Goal: Task Accomplishment & Management: Use online tool/utility

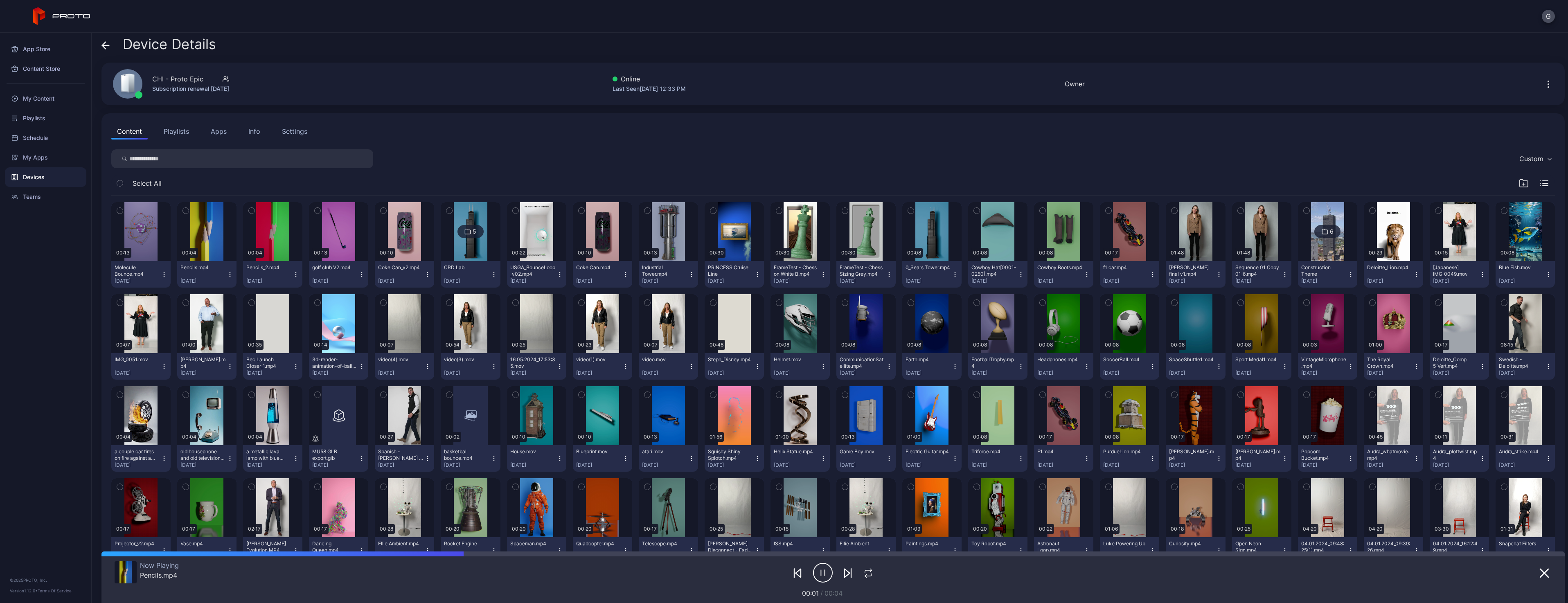
drag, startPoint x: 500, startPoint y: 164, endPoint x: 685, endPoint y: 184, distance: 186.1
click at [51, 100] on div "My Content" at bounding box center [46, 98] width 82 height 20
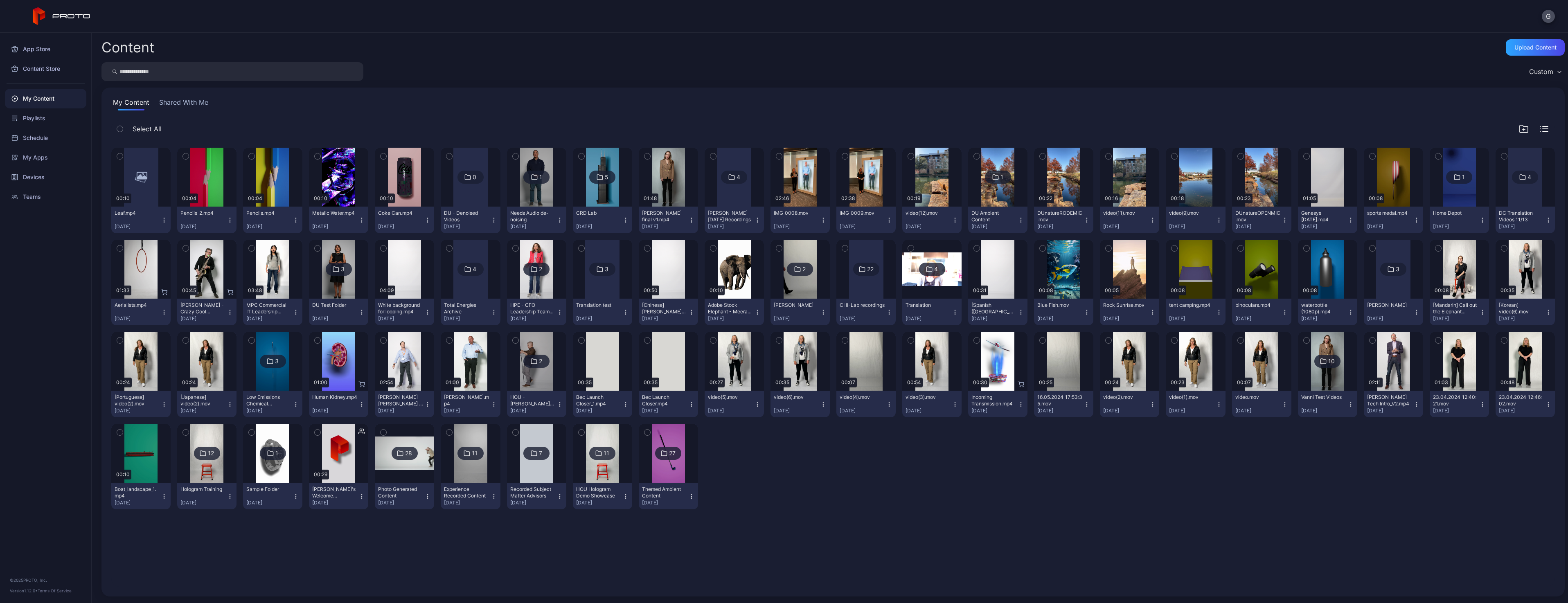
drag, startPoint x: 379, startPoint y: 103, endPoint x: 710, endPoint y: 70, distance: 332.6
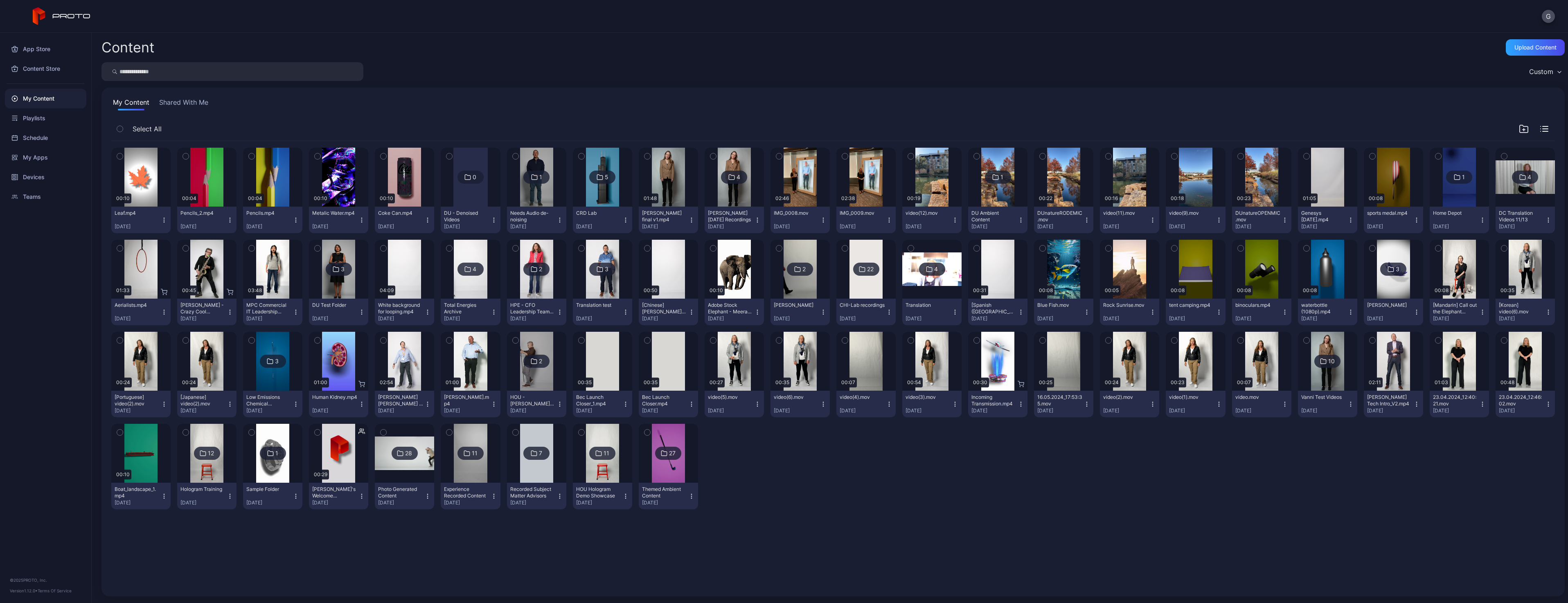
drag, startPoint x: 462, startPoint y: 94, endPoint x: 555, endPoint y: 563, distance: 478.1
click at [1514, 48] on div "Upload Content" at bounding box center [1535, 47] width 43 height 6
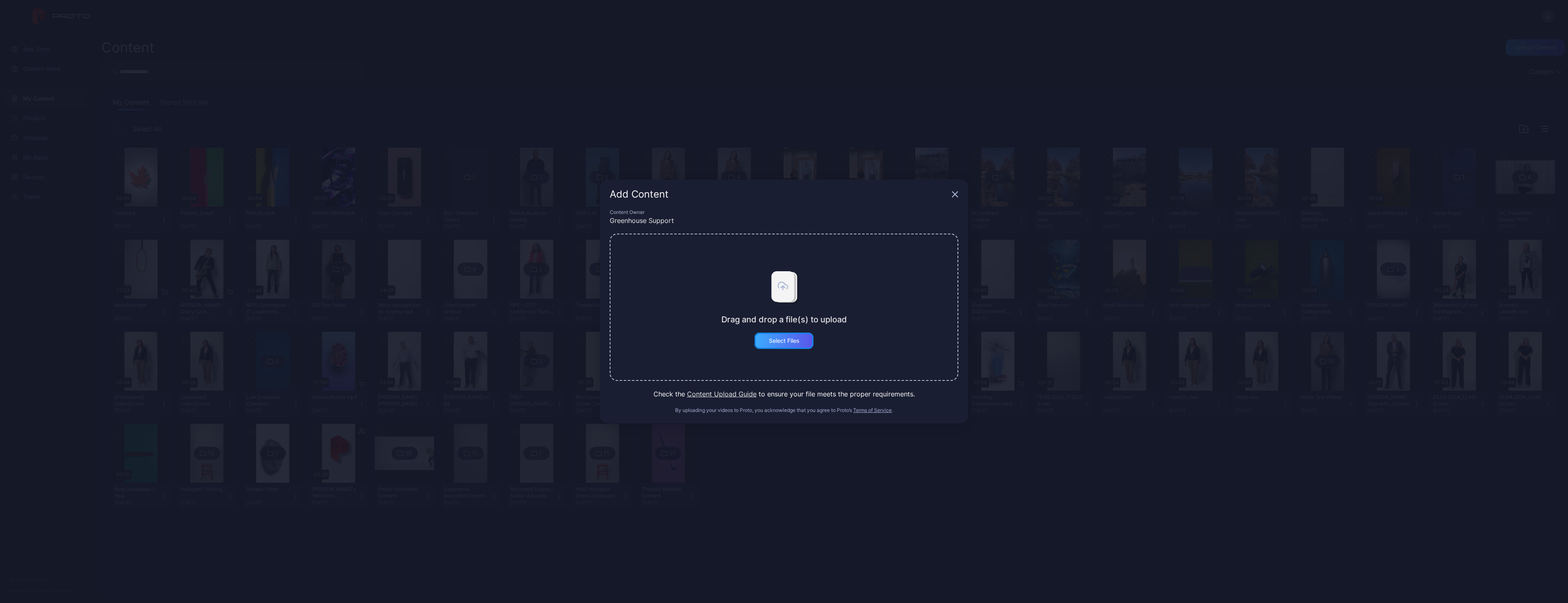
click at [780, 339] on div "Select Files" at bounding box center [784, 341] width 31 height 6
click at [786, 338] on button "Select Files" at bounding box center [784, 341] width 59 height 16
click at [800, 341] on button "Select Files" at bounding box center [784, 341] width 59 height 16
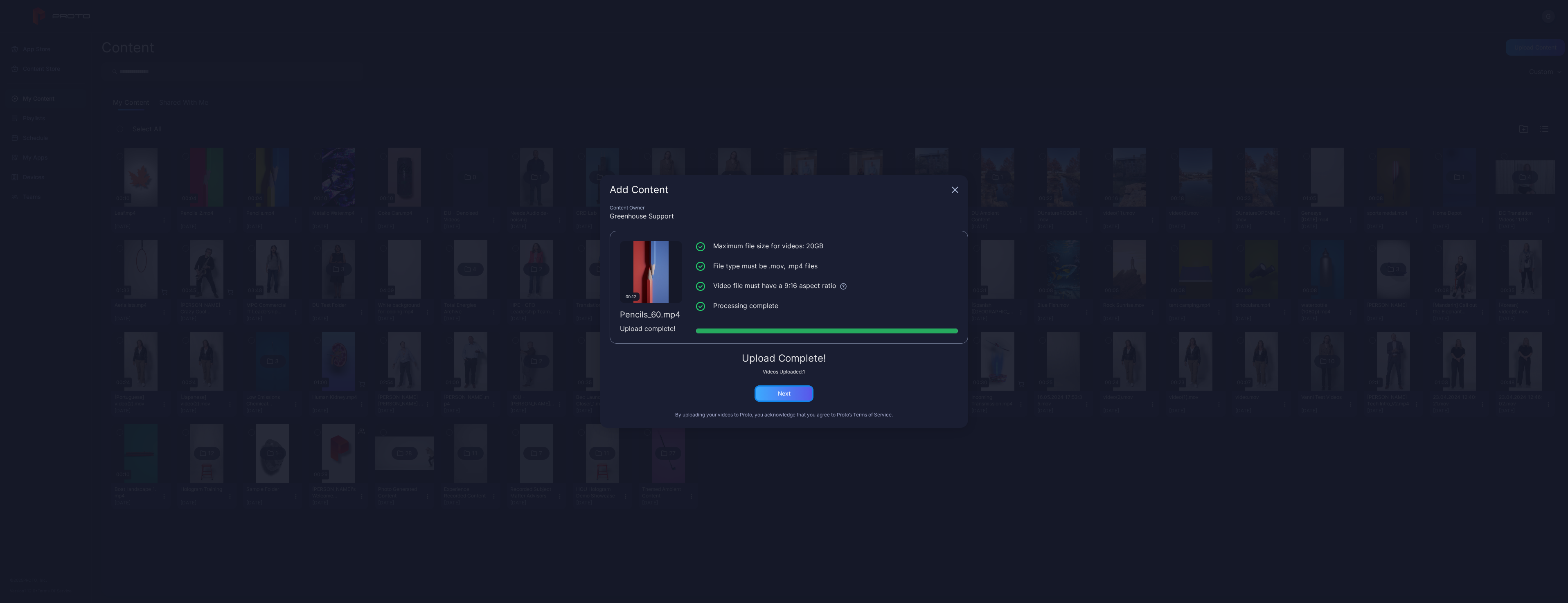
click at [793, 394] on div "Next" at bounding box center [784, 394] width 59 height 16
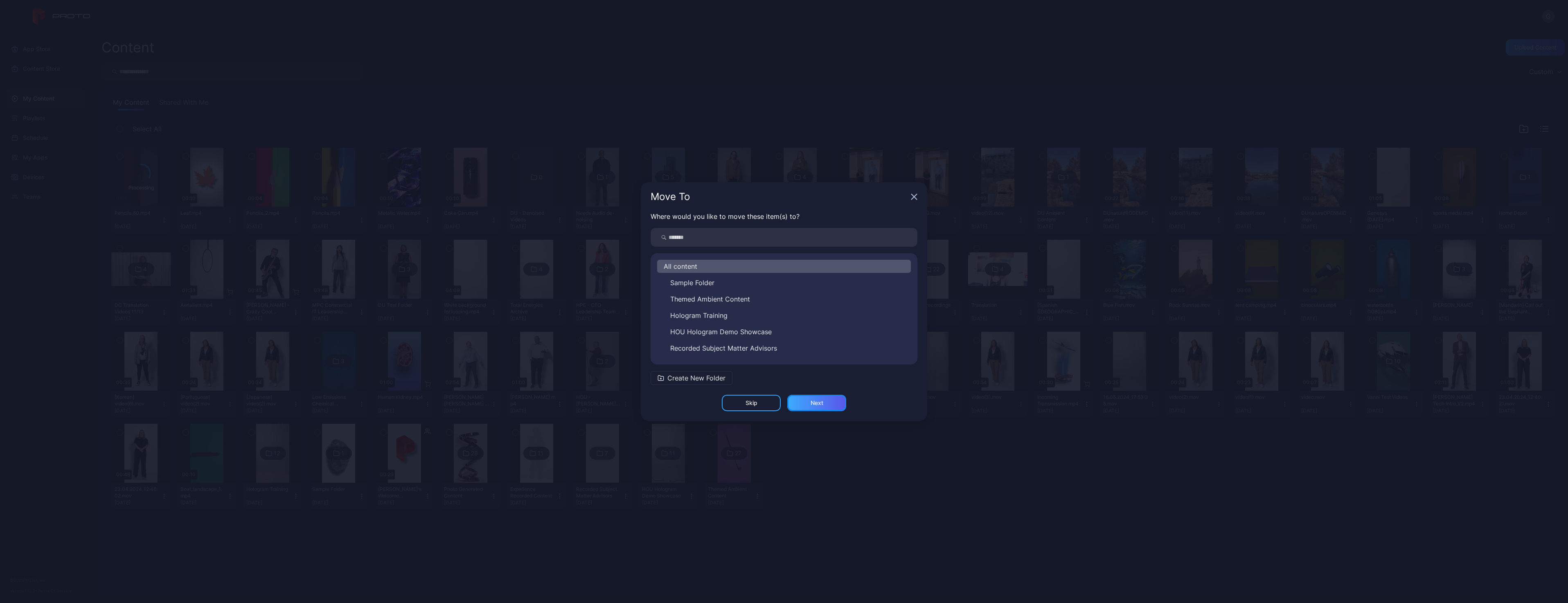
click at [804, 398] on div "Next" at bounding box center [816, 403] width 59 height 16
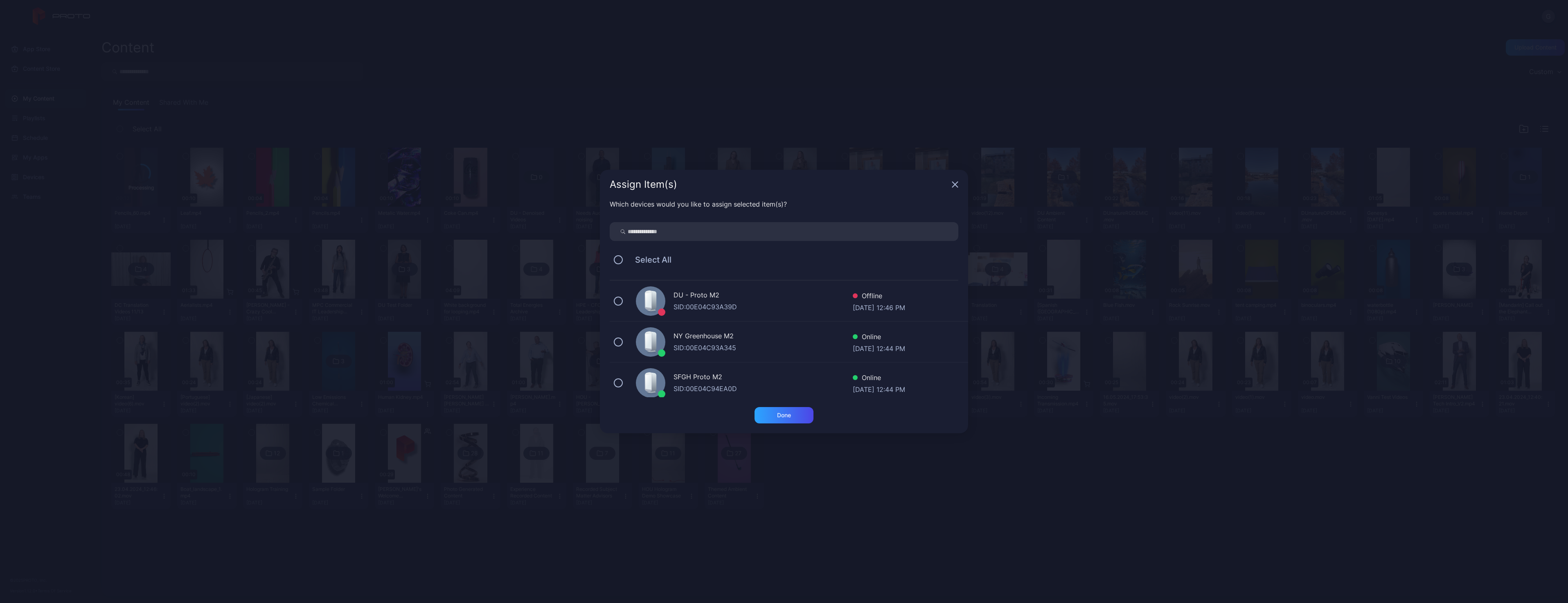
click at [729, 227] on input "search" at bounding box center [783, 231] width 349 height 19
click at [626, 300] on div "Chicago Proto M SID: 00E04C93A3A1 Online [DATE] 12:44 PM" at bounding box center [788, 301] width 358 height 41
click at [619, 348] on div "CHI - Proto Epic SID: BTTN230009G0 Online [DATE] 12:44 PM" at bounding box center [788, 342] width 358 height 41
drag, startPoint x: 670, startPoint y: 234, endPoint x: 602, endPoint y: 232, distance: 68.0
click at [609, 234] on div "***" at bounding box center [783, 231] width 349 height 19
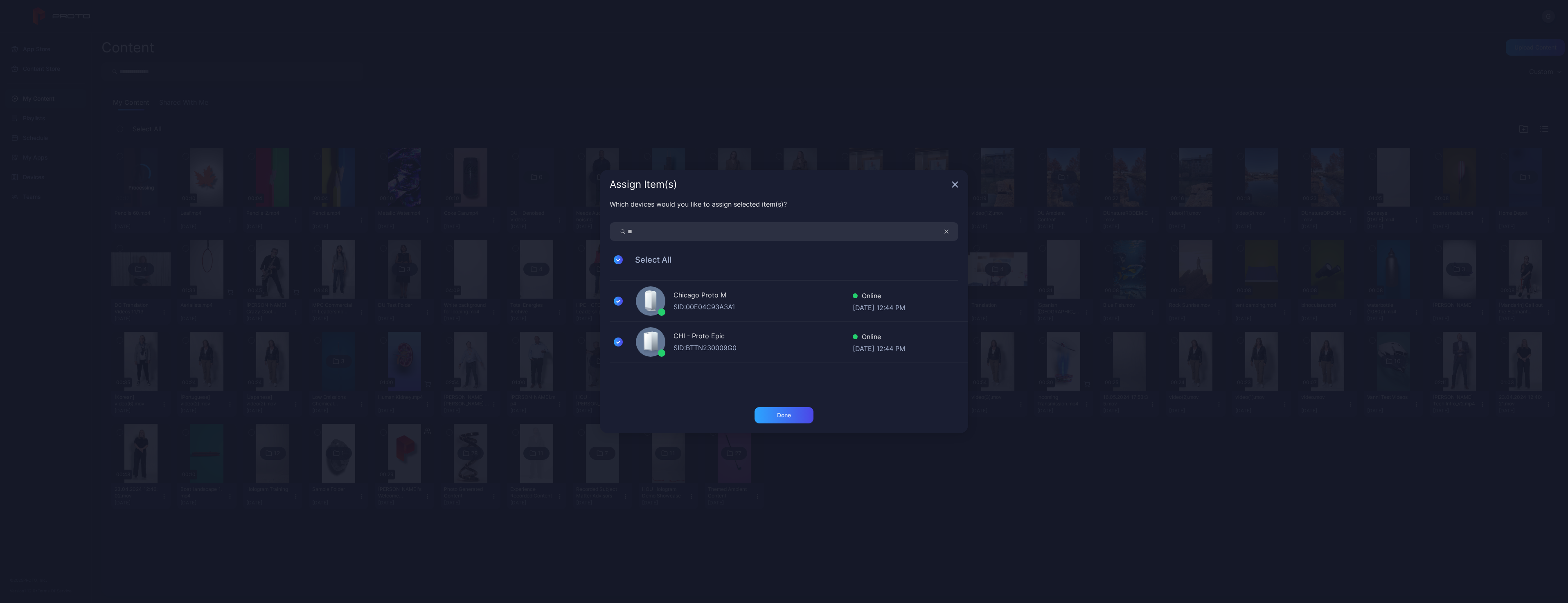
type input "**"
click at [620, 298] on button at bounding box center [618, 301] width 9 height 9
click at [707, 302] on div "DC - Proto Luma" at bounding box center [763, 295] width 179 height 12
click at [767, 411] on div "Done" at bounding box center [784, 415] width 59 height 16
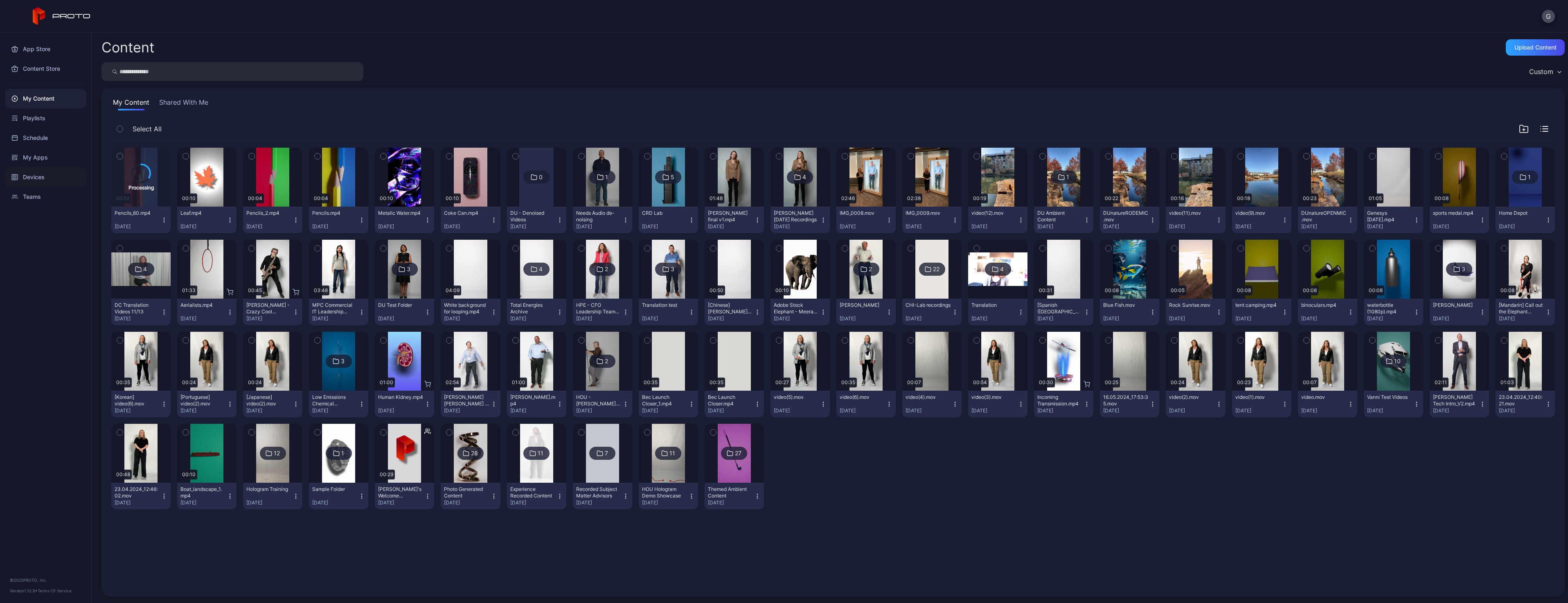
click at [40, 180] on div "Devices" at bounding box center [46, 177] width 82 height 20
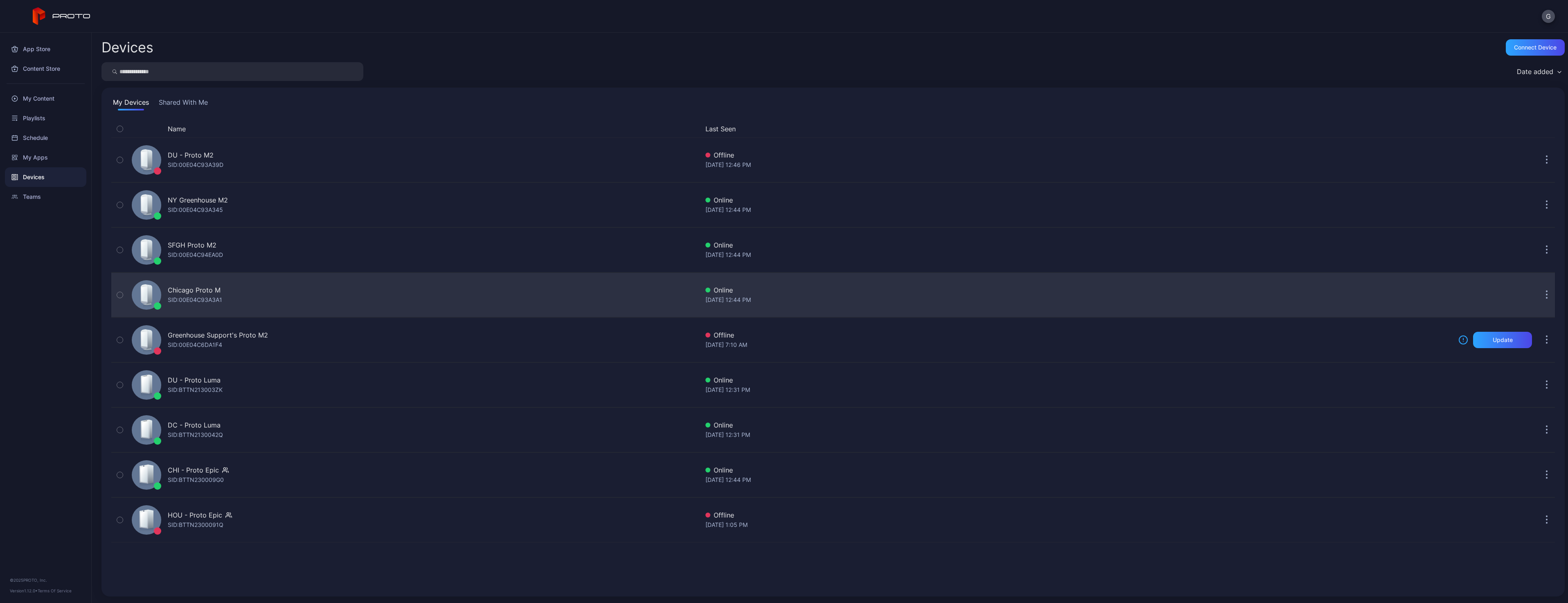
click at [142, 280] on div "Chicago Proto M SID: 00E04C93A3A1" at bounding box center [413, 295] width 570 height 41
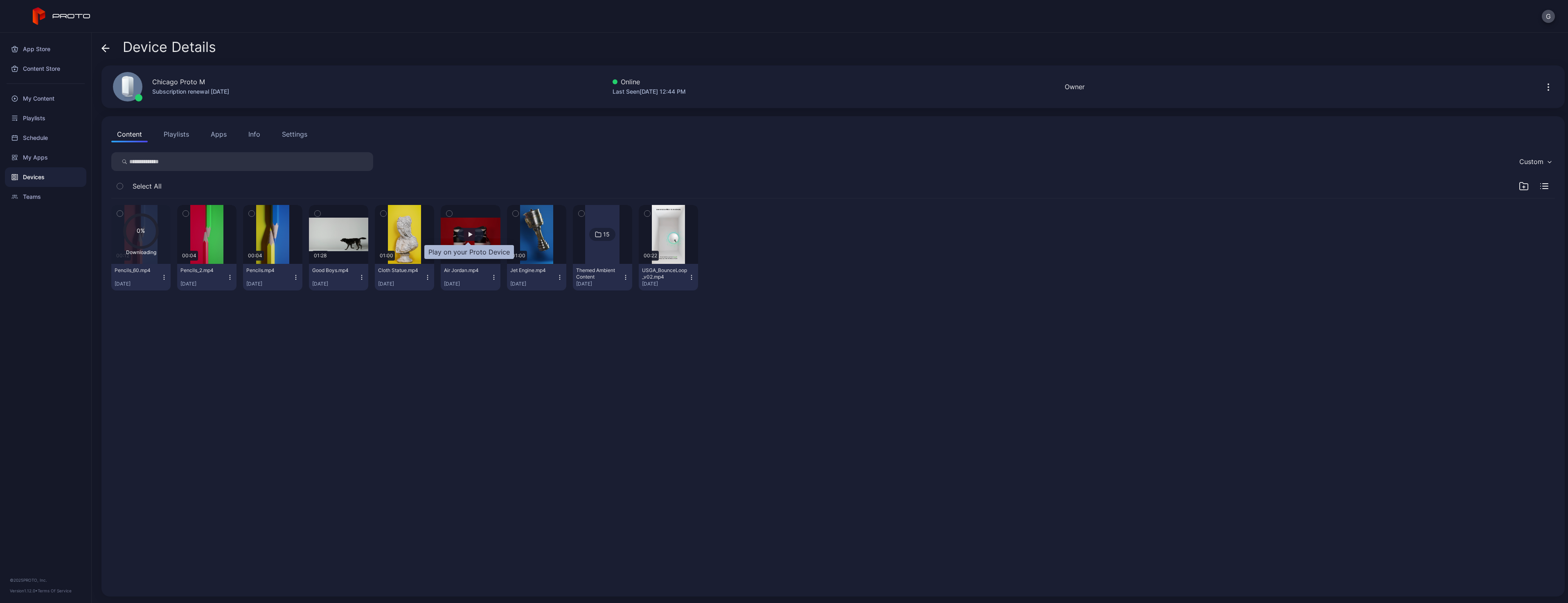
click at [472, 239] on div "button" at bounding box center [471, 234] width 27 height 13
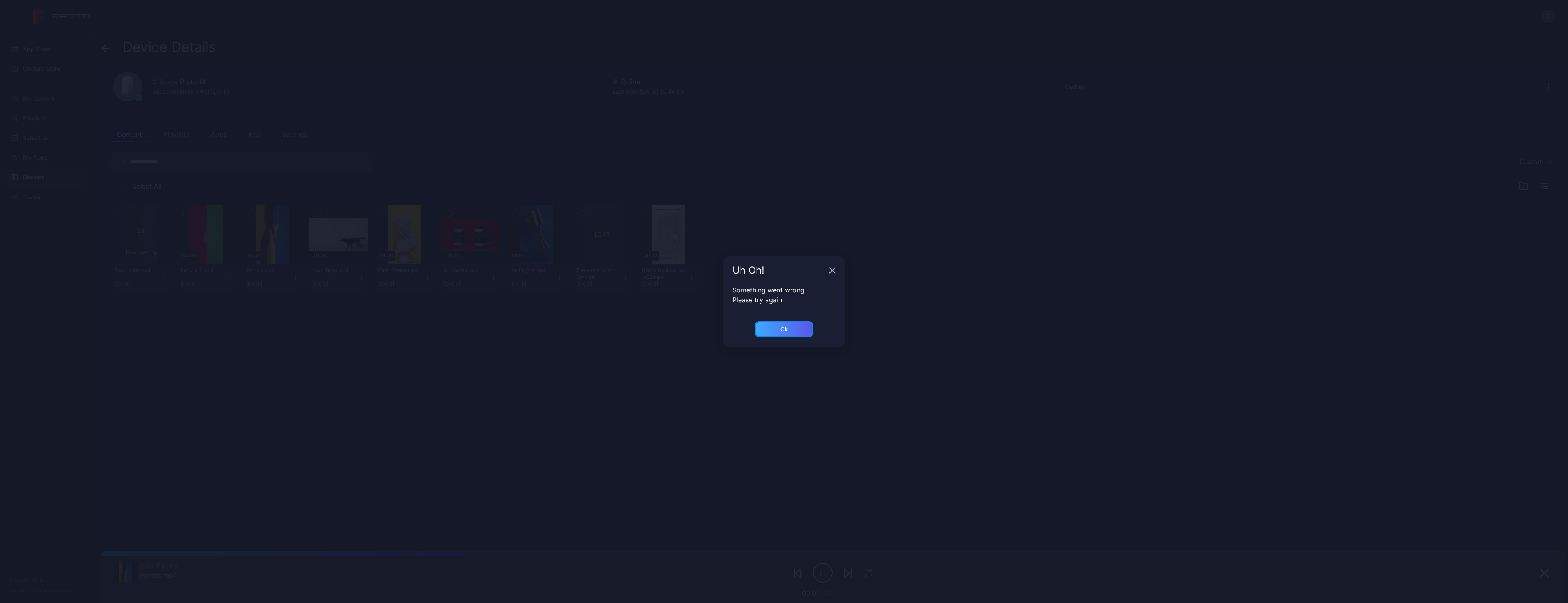
click at [781, 322] on div "Ok" at bounding box center [784, 329] width 59 height 16
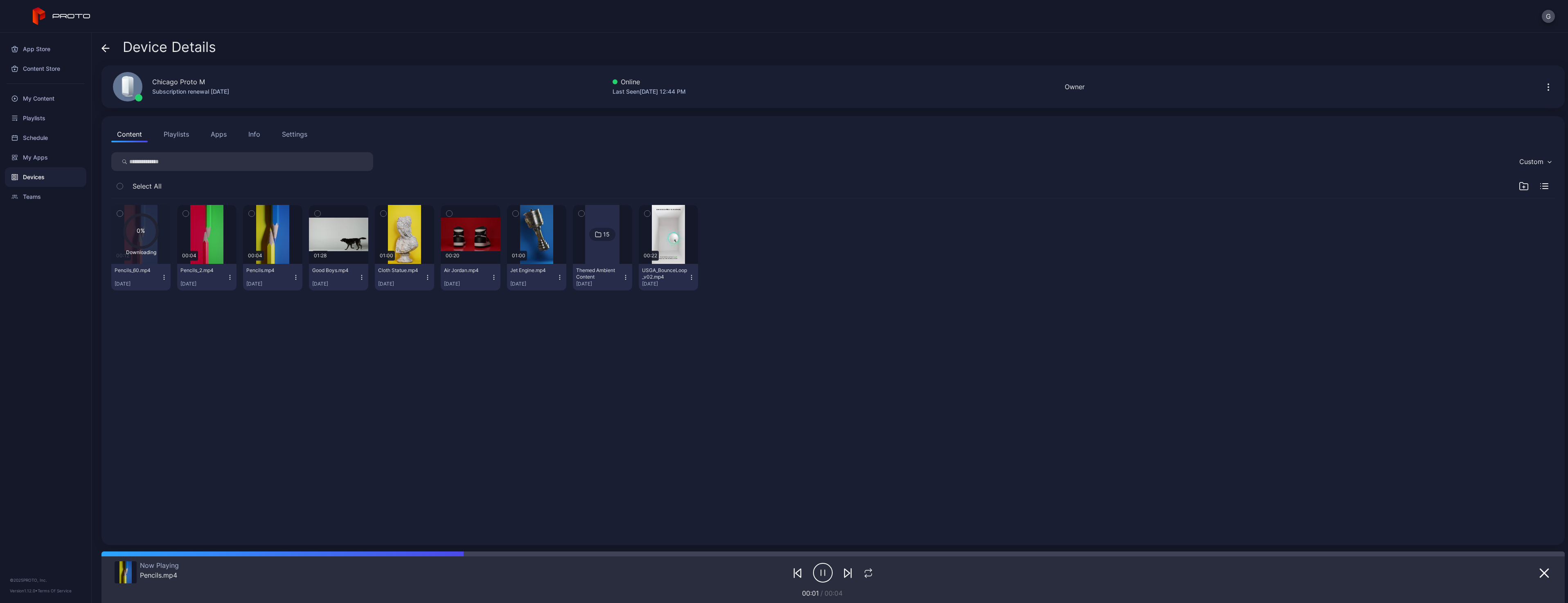
click at [347, 432] on div "0% Downloading 00:12 Pencils_60.mp4 [DATE] 00:04 Pencils_2.mp4 [DATE] 00:04 Pen…" at bounding box center [833, 366] width 1456 height 349
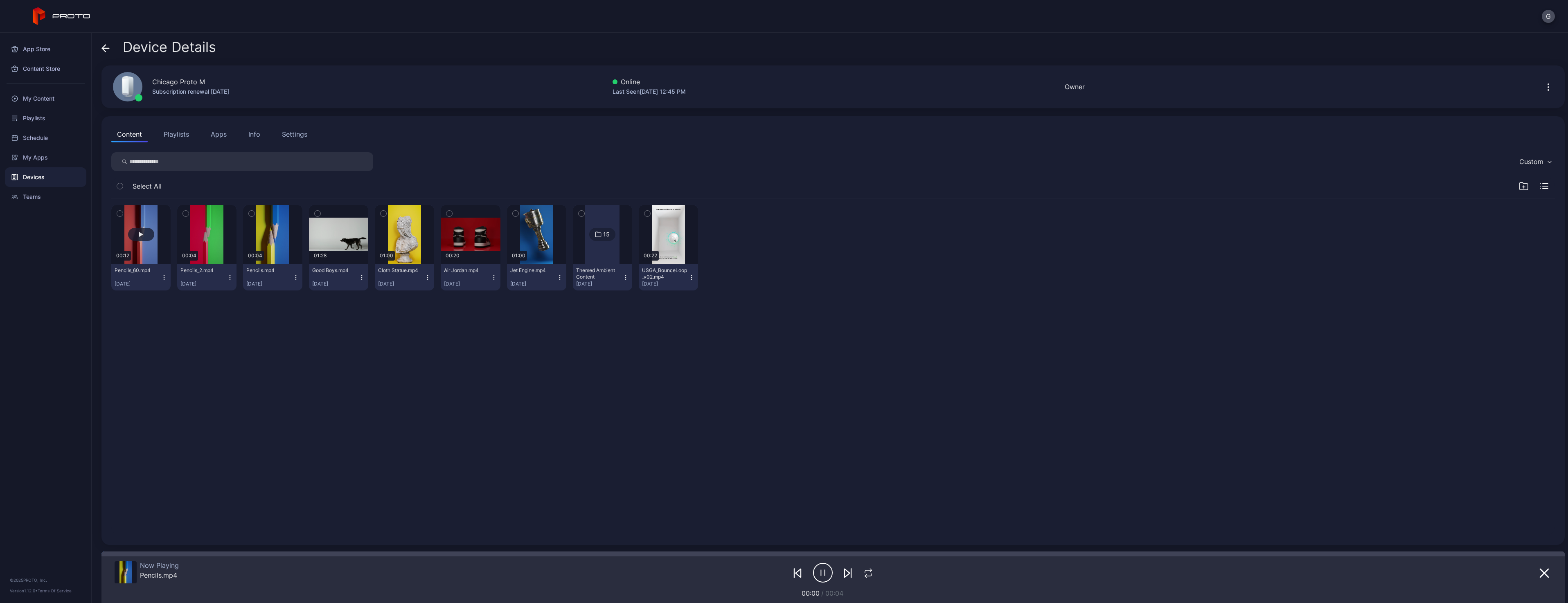
click at [153, 240] on button "button" at bounding box center [140, 234] width 59 height 59
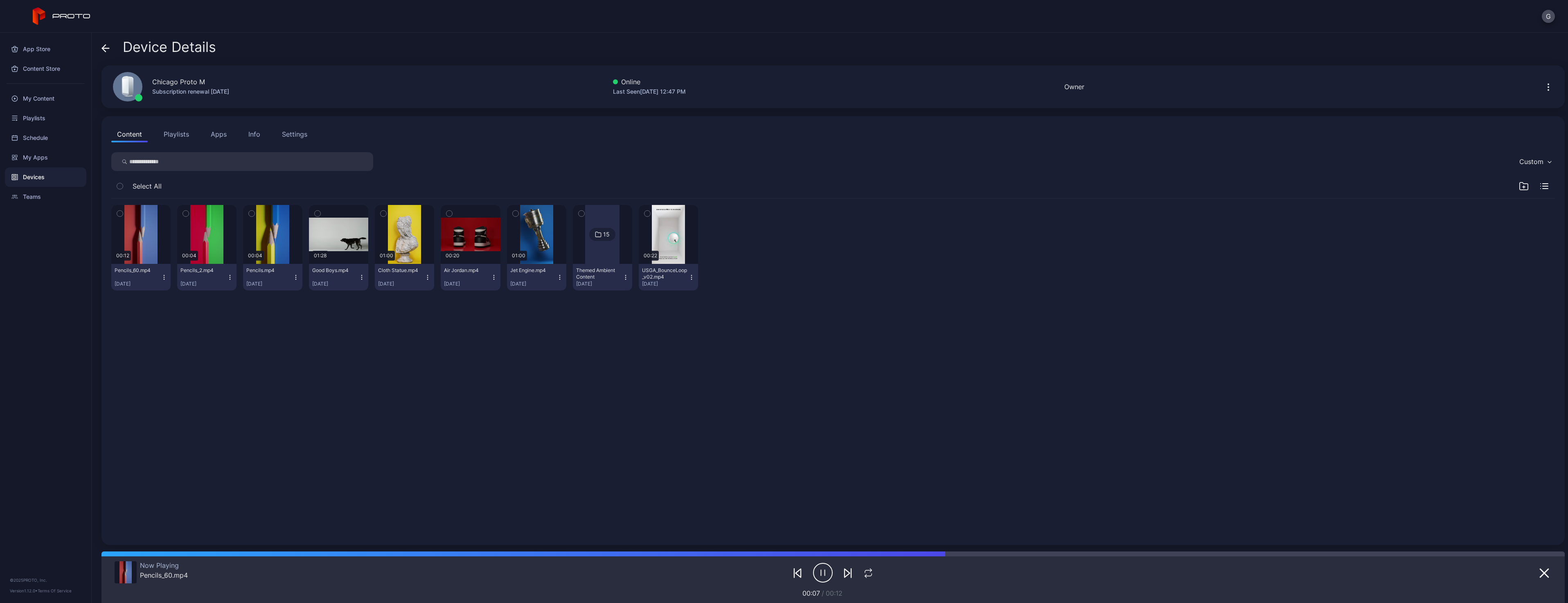
click at [62, 177] on div "Devices" at bounding box center [46, 177] width 82 height 20
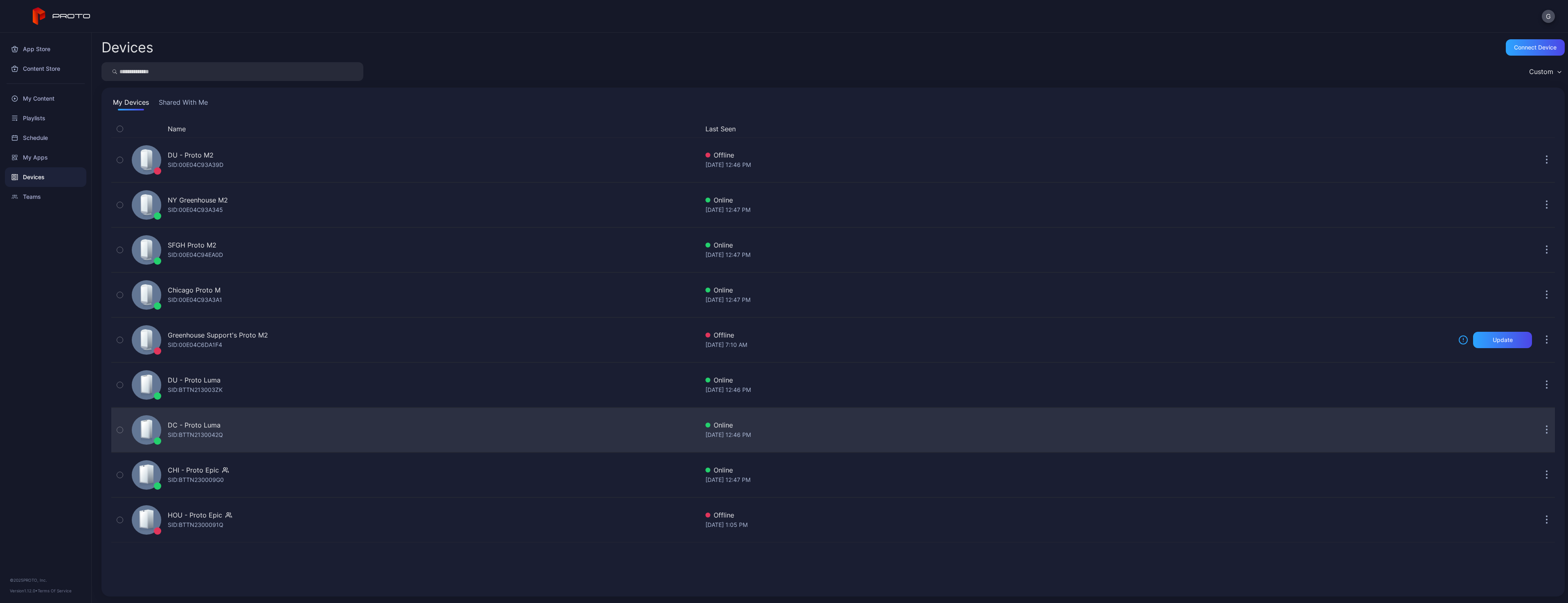
click at [147, 431] on icon at bounding box center [145, 429] width 7 height 16
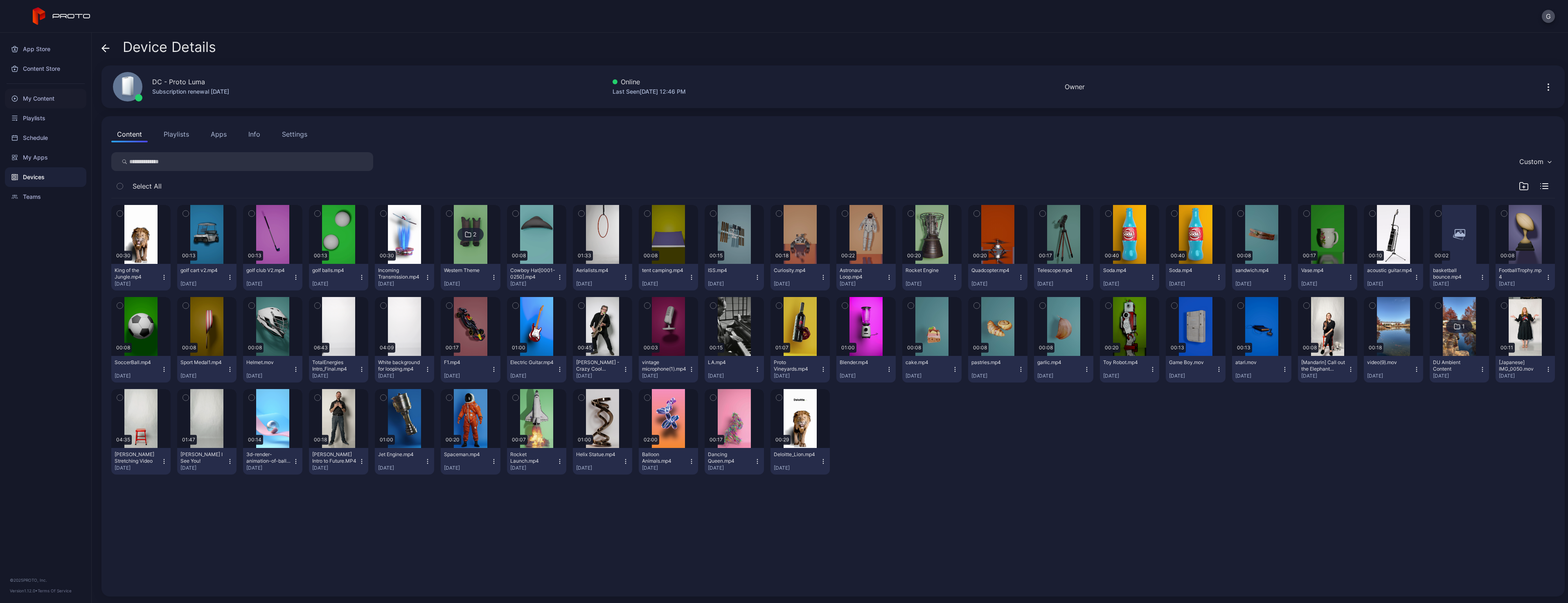
click at [46, 98] on div "My Content" at bounding box center [46, 98] width 82 height 20
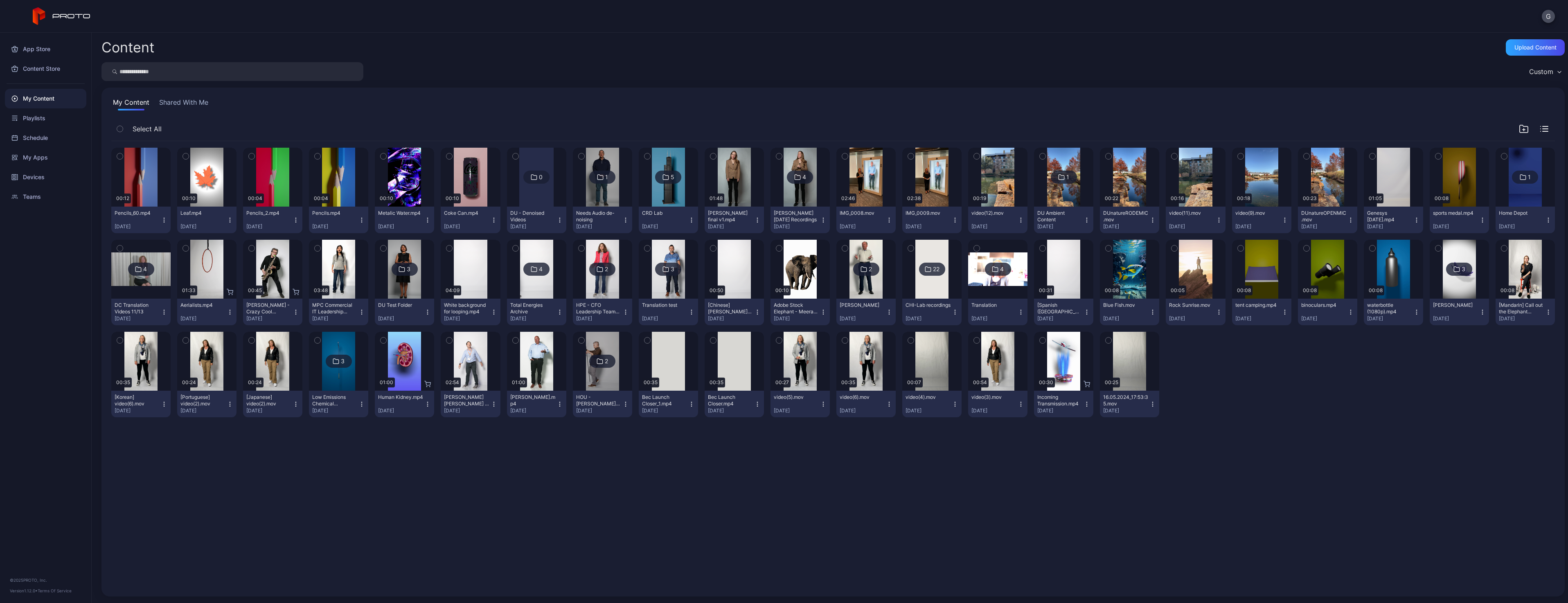
click at [116, 154] on div "button" at bounding box center [119, 156] width 6 height 6
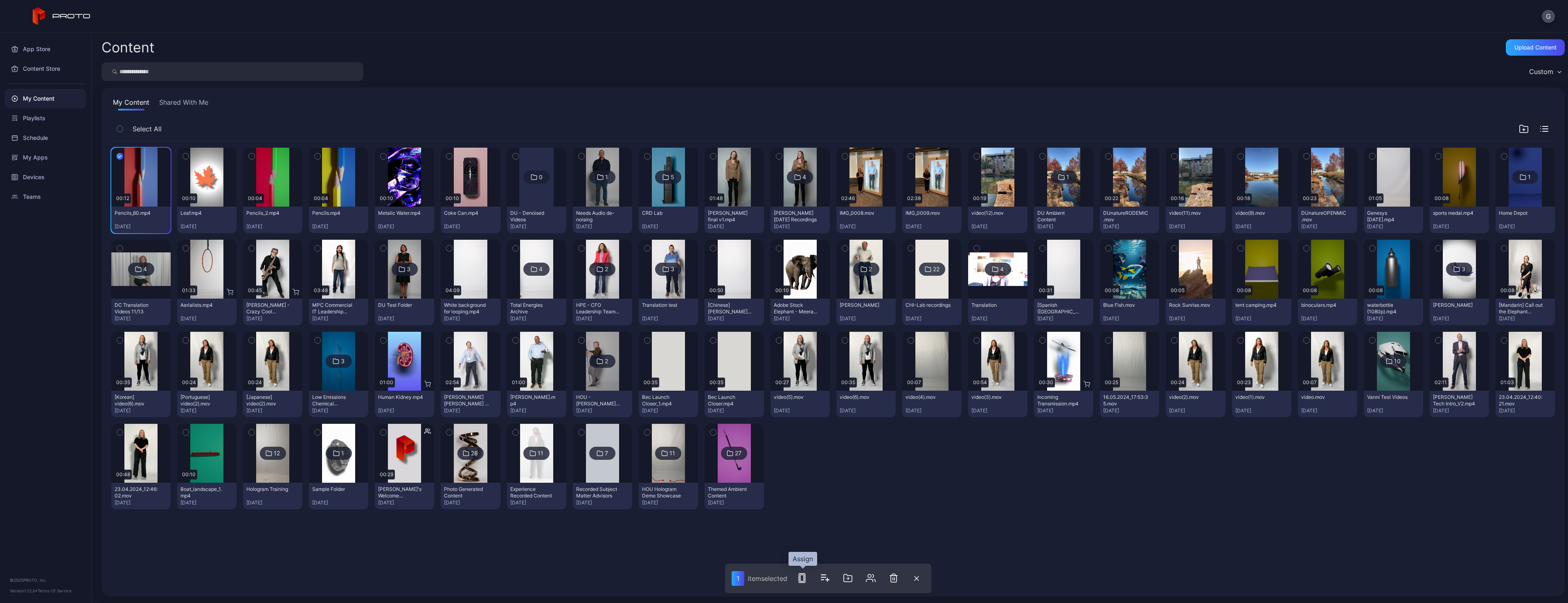
click at [801, 581] on rect "button" at bounding box center [802, 577] width 4 height 6
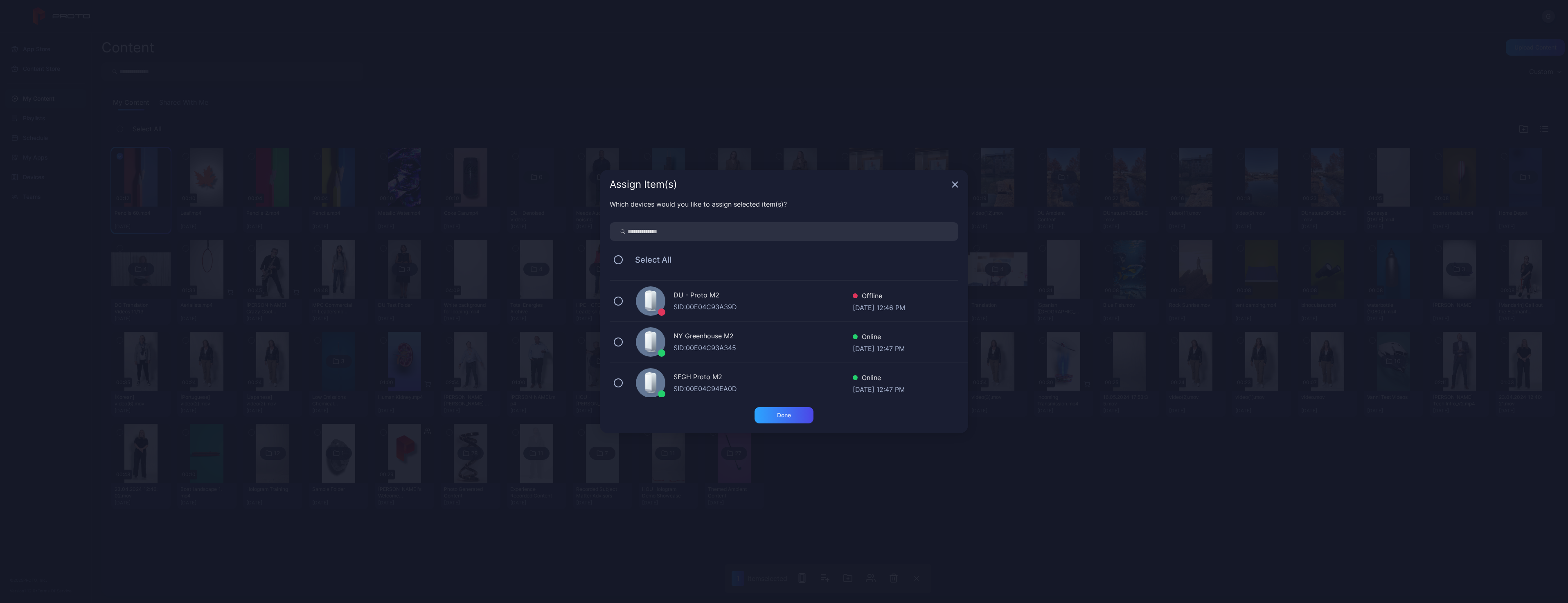
drag, startPoint x: 716, startPoint y: 240, endPoint x: 716, endPoint y: 231, distance: 9.0
click at [716, 232] on input "search" at bounding box center [783, 231] width 349 height 19
type input "**"
click at [745, 294] on div "DC - Proto Luma" at bounding box center [763, 295] width 179 height 12
click at [787, 417] on div "Done" at bounding box center [784, 414] width 14 height 6
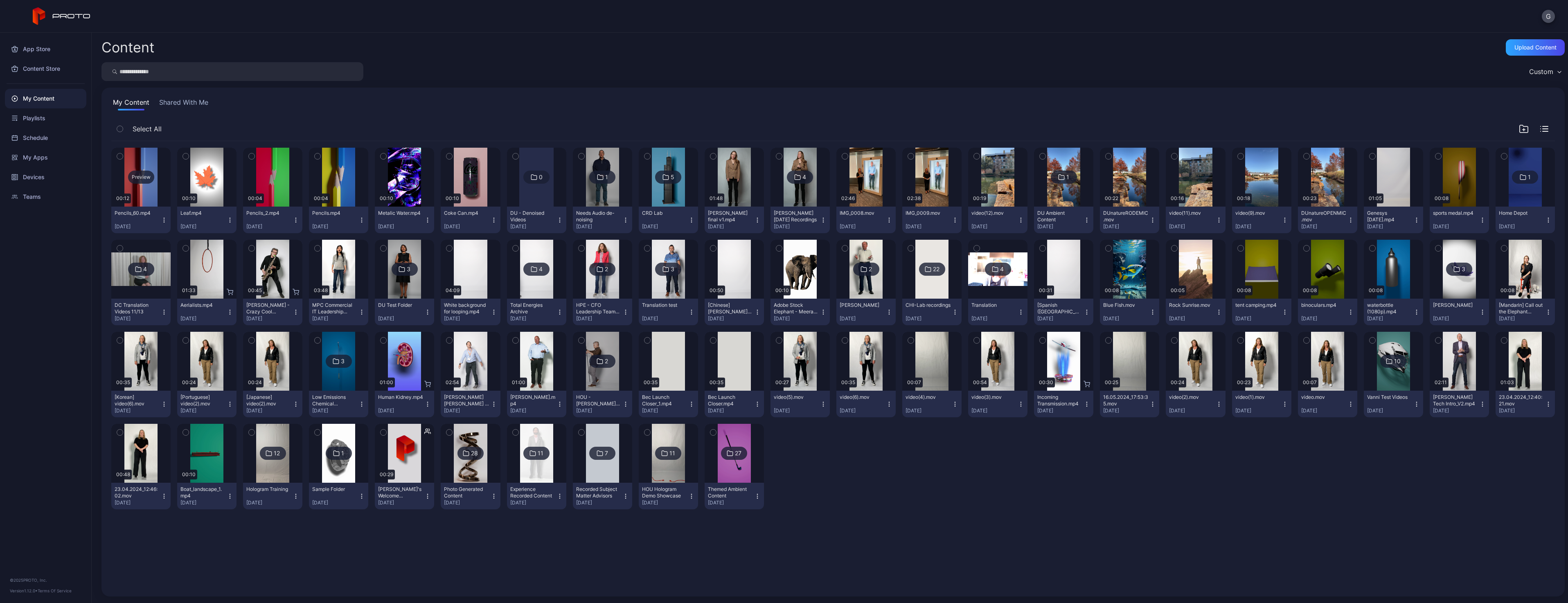
click at [133, 174] on div "Preview" at bounding box center [141, 176] width 27 height 13
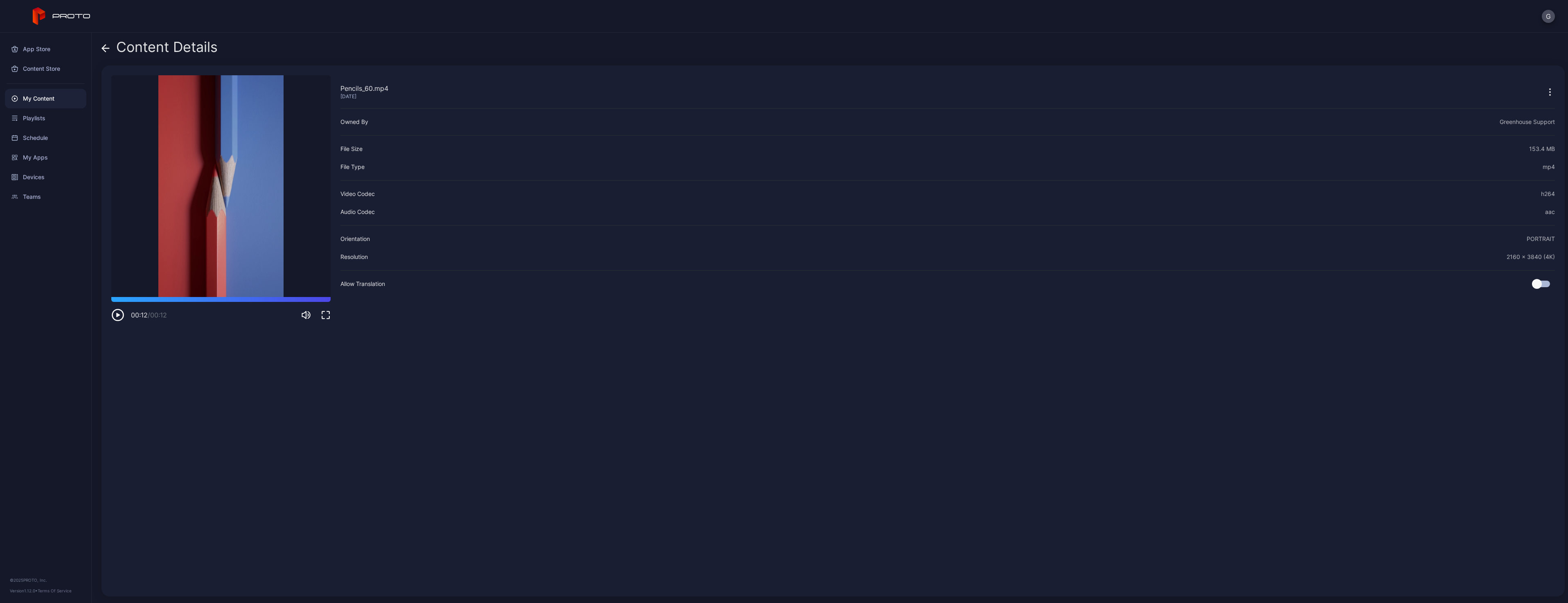
click at [118, 316] on icon "button" at bounding box center [118, 315] width 4 height 4
click at [119, 316] on icon "button" at bounding box center [118, 315] width 4 height 4
drag, startPoint x: 520, startPoint y: 395, endPoint x: 514, endPoint y: 401, distance: 8.5
click at [514, 401] on div "Pencils_60.mp4 Aug 13, 2025 Owned By Greenhouse Support File Size 153.4 MB File…" at bounding box center [947, 331] width 1214 height 512
